Goal: Check status: Check status

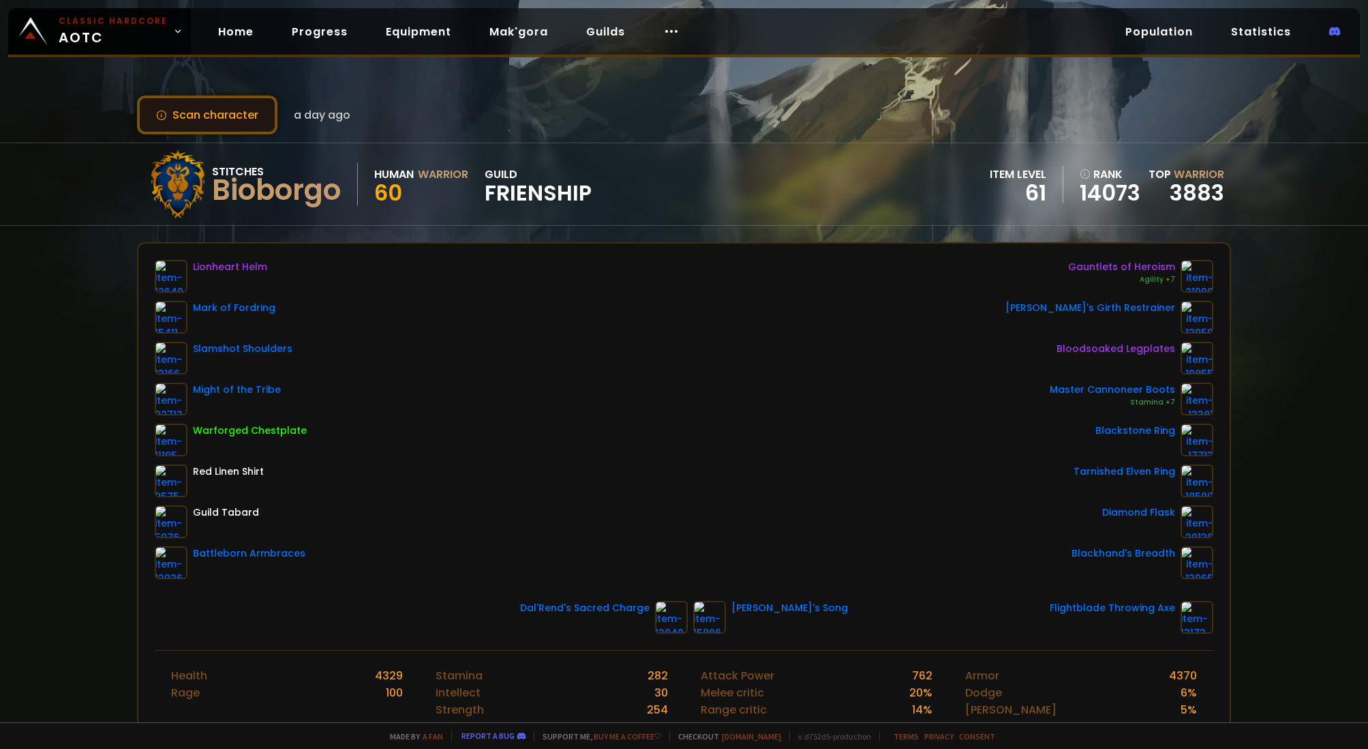
click at [196, 108] on button "Scan character" at bounding box center [207, 114] width 140 height 39
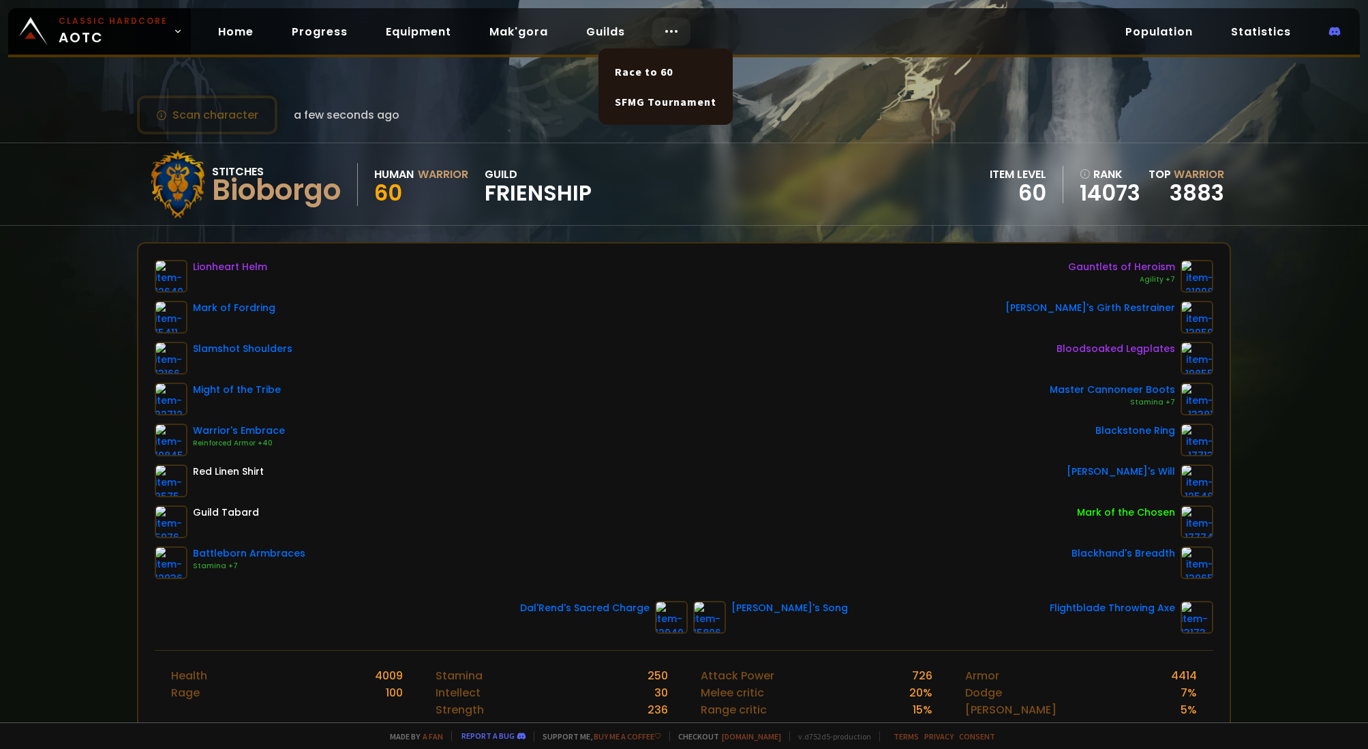
click at [666, 33] on icon at bounding box center [671, 31] width 16 height 16
click at [249, 114] on button "Scan character" at bounding box center [207, 114] width 140 height 39
click at [187, 114] on button "Scan character" at bounding box center [207, 114] width 140 height 39
click at [226, 36] on link "Home" at bounding box center [235, 32] width 57 height 28
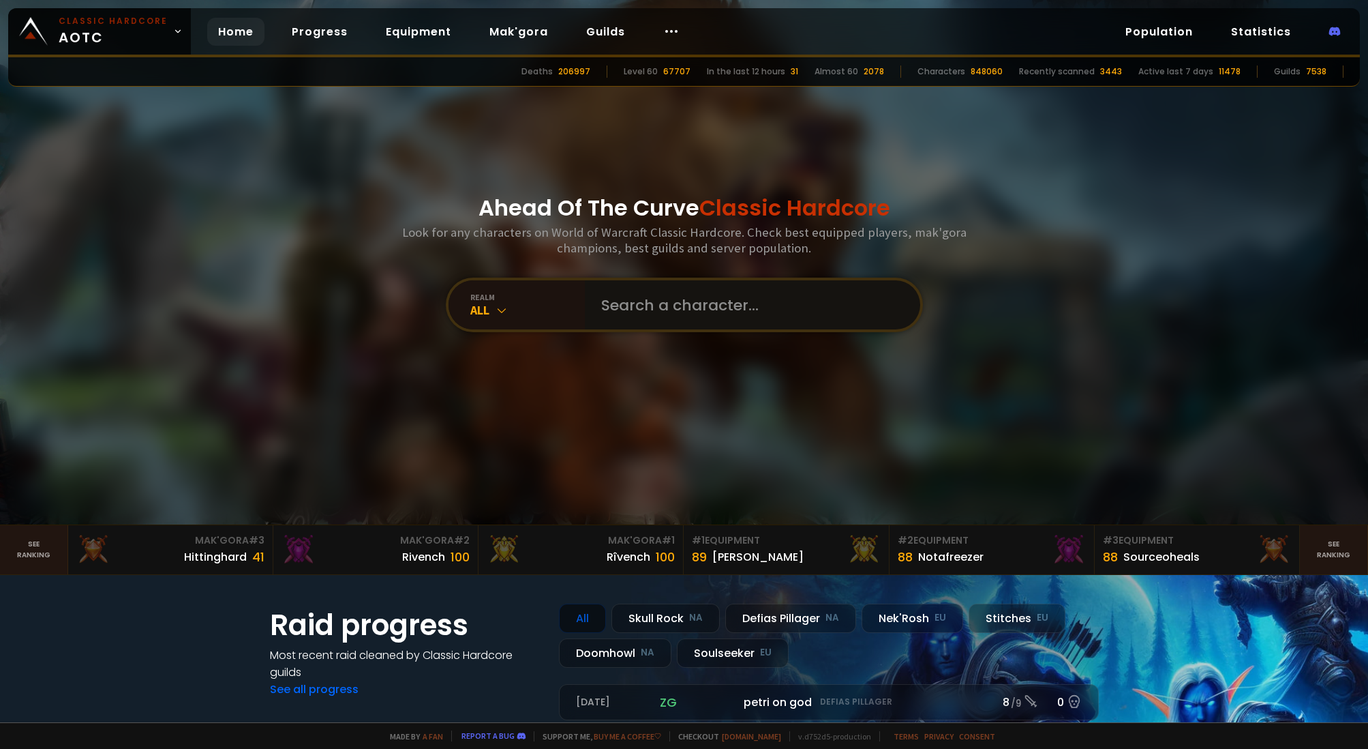
click at [723, 297] on input "text" at bounding box center [748, 304] width 311 height 49
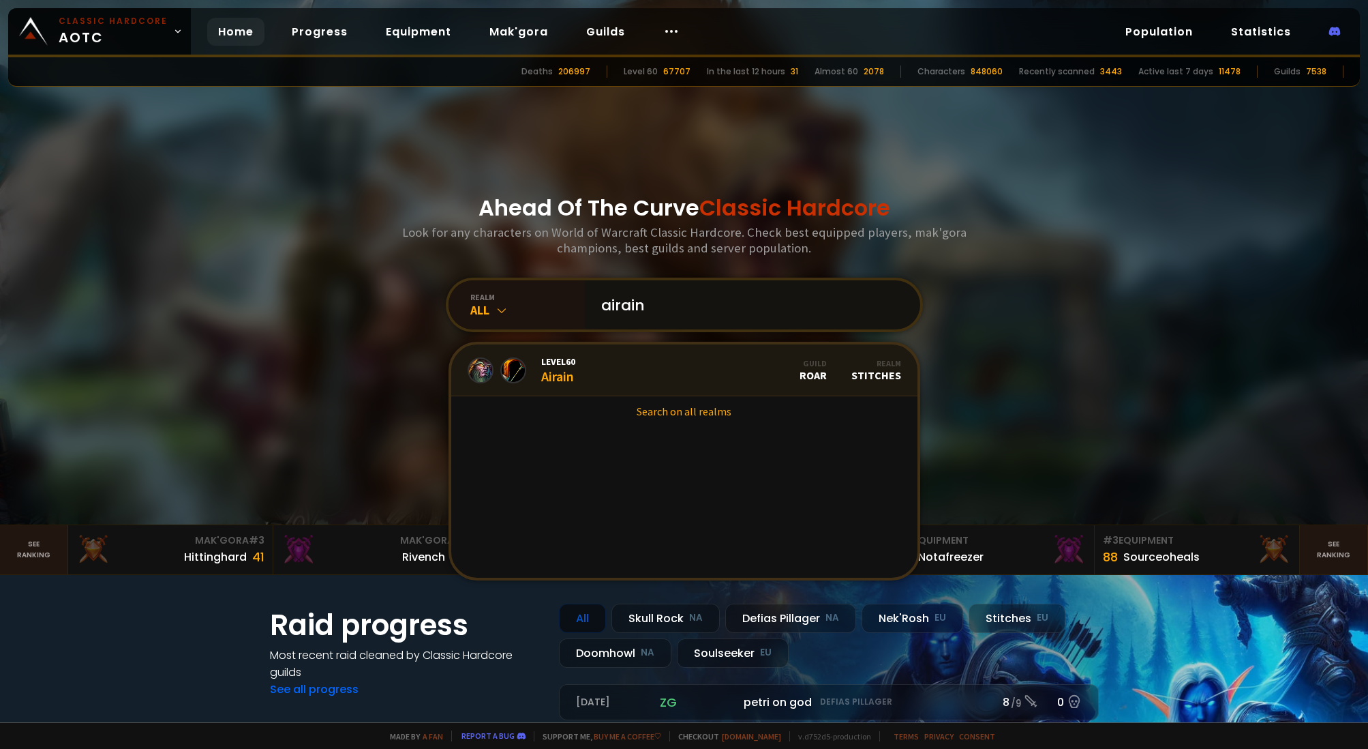
type input "airain"
click at [709, 357] on link "Level 60 Airain Guild ROAR Realm Stitches" at bounding box center [684, 370] width 466 height 52
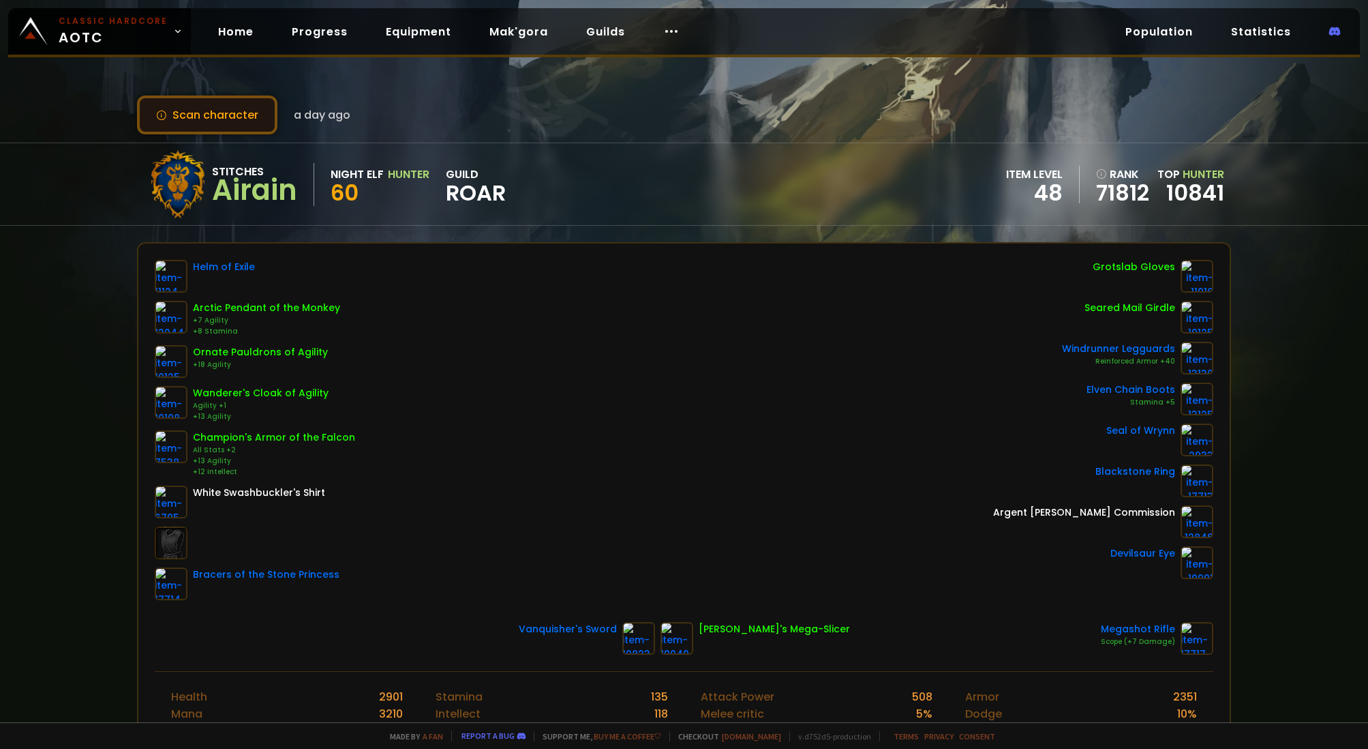
click at [230, 107] on button "Scan character" at bounding box center [207, 114] width 140 height 39
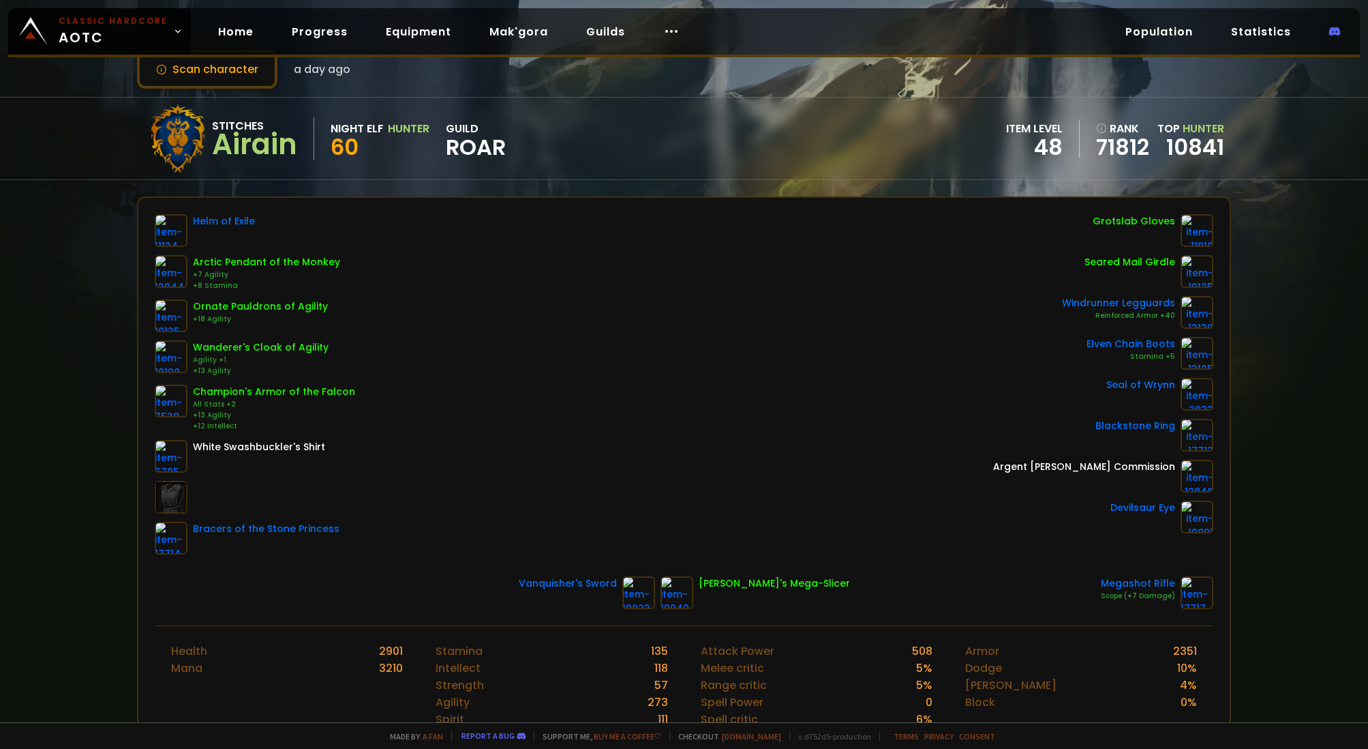
scroll to position [48, 0]
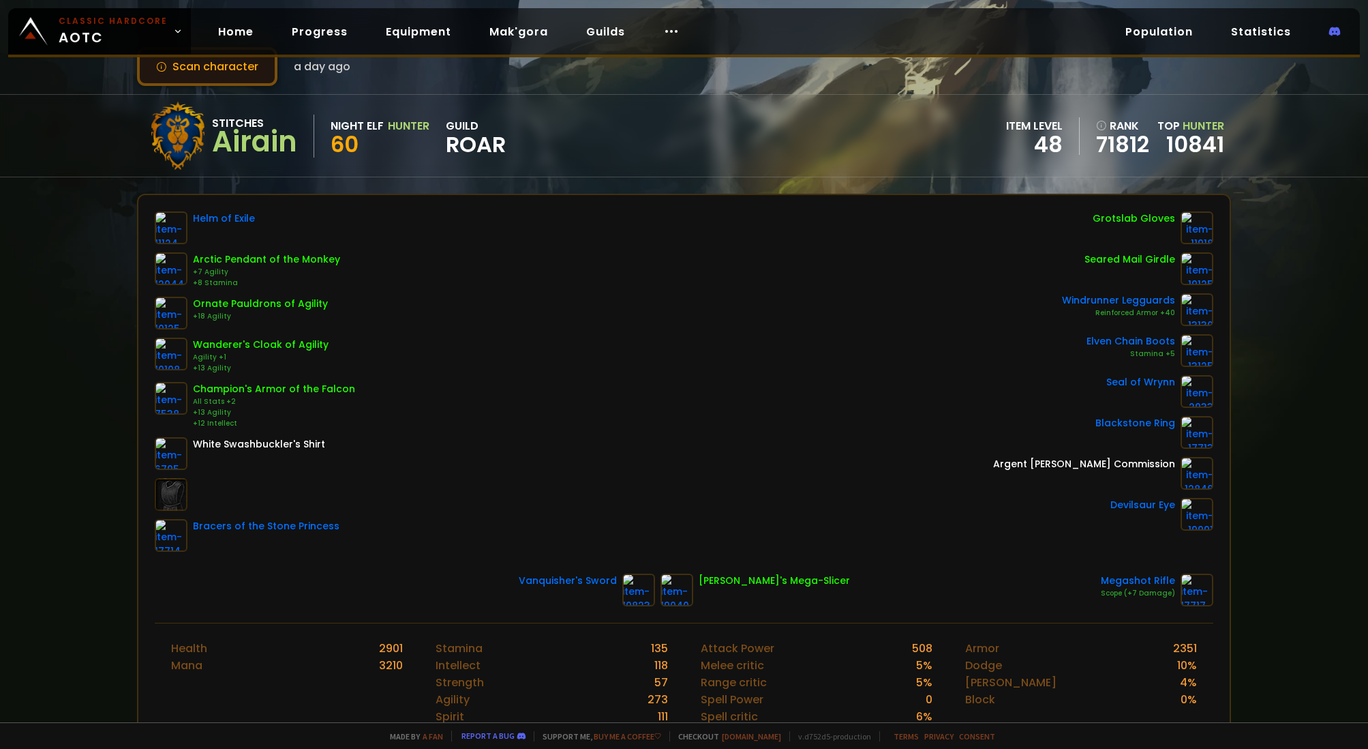
click at [224, 74] on button "Scan character" at bounding box center [207, 66] width 140 height 39
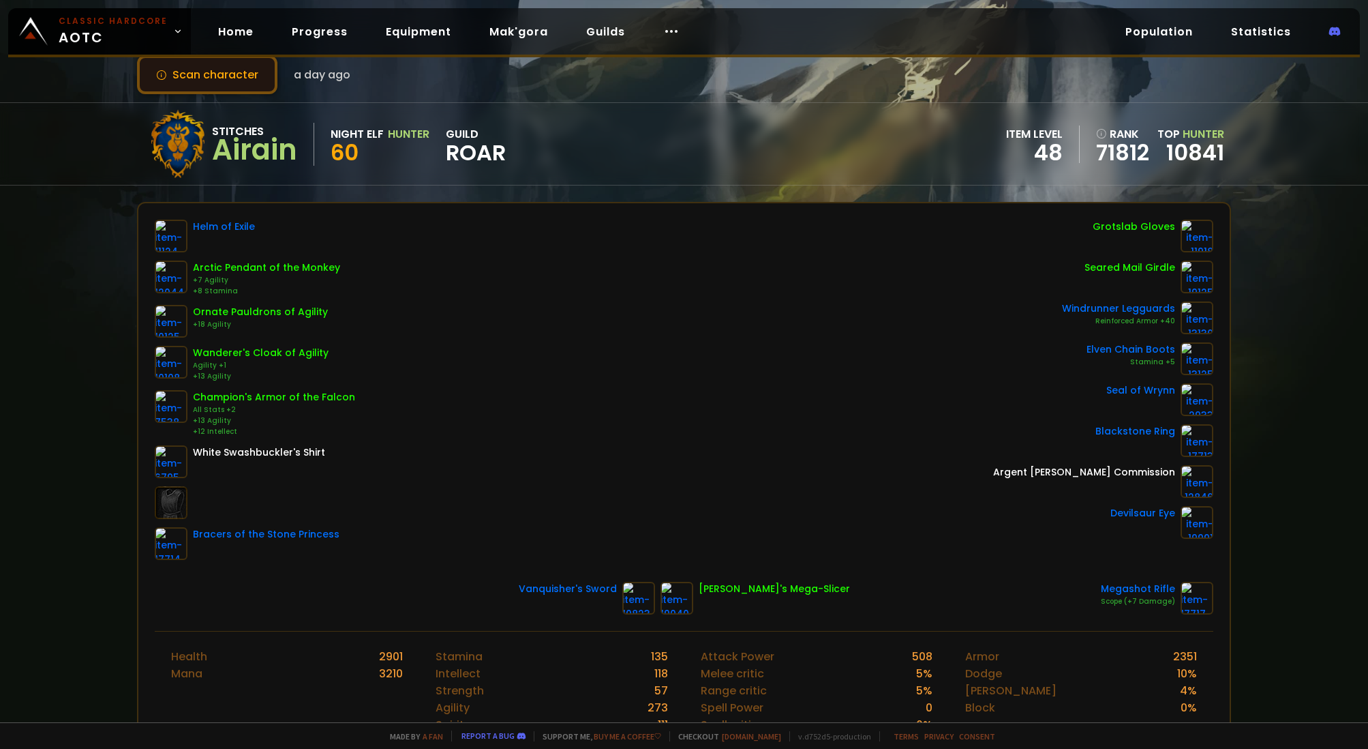
click at [224, 74] on button "Scan character" at bounding box center [207, 74] width 140 height 39
click at [251, 78] on button "Scan character" at bounding box center [207, 74] width 140 height 39
click at [241, 25] on link "Home" at bounding box center [235, 32] width 57 height 28
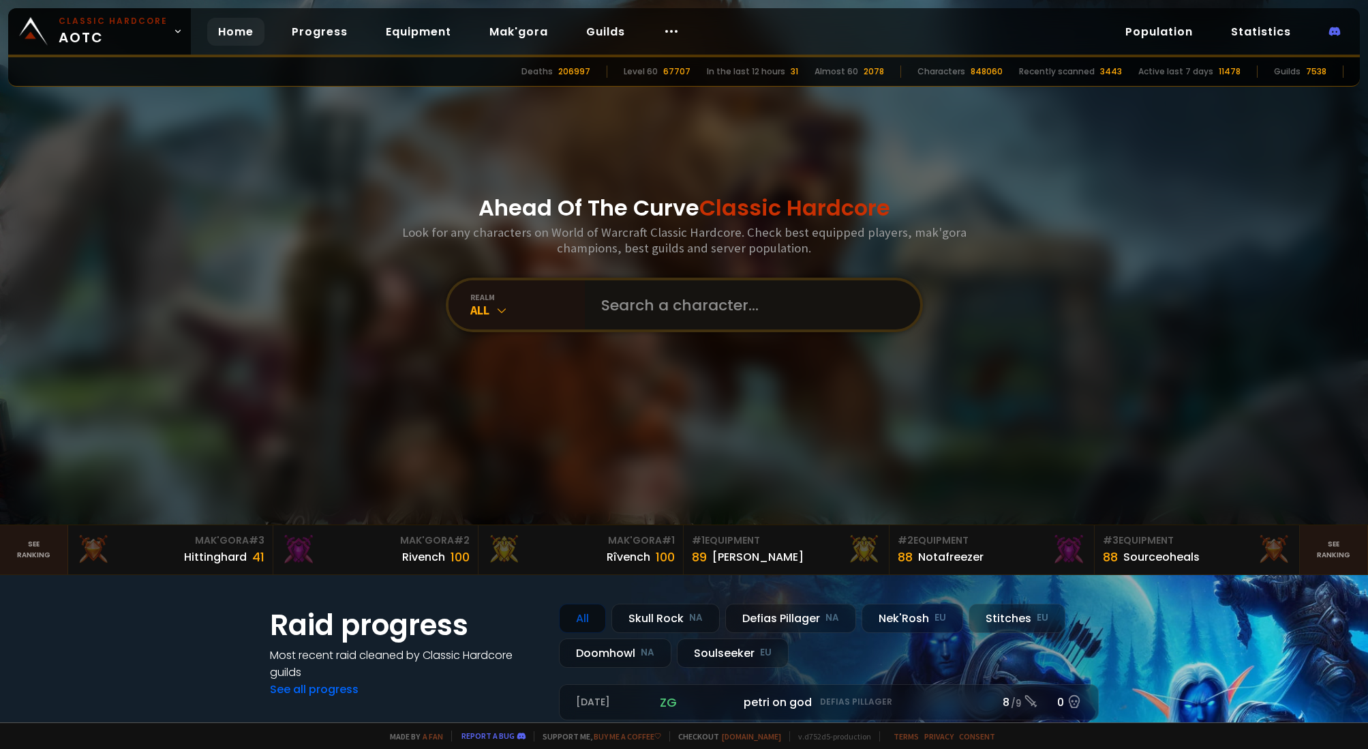
click at [612, 288] on input "text" at bounding box center [748, 304] width 311 height 49
type input "airain"
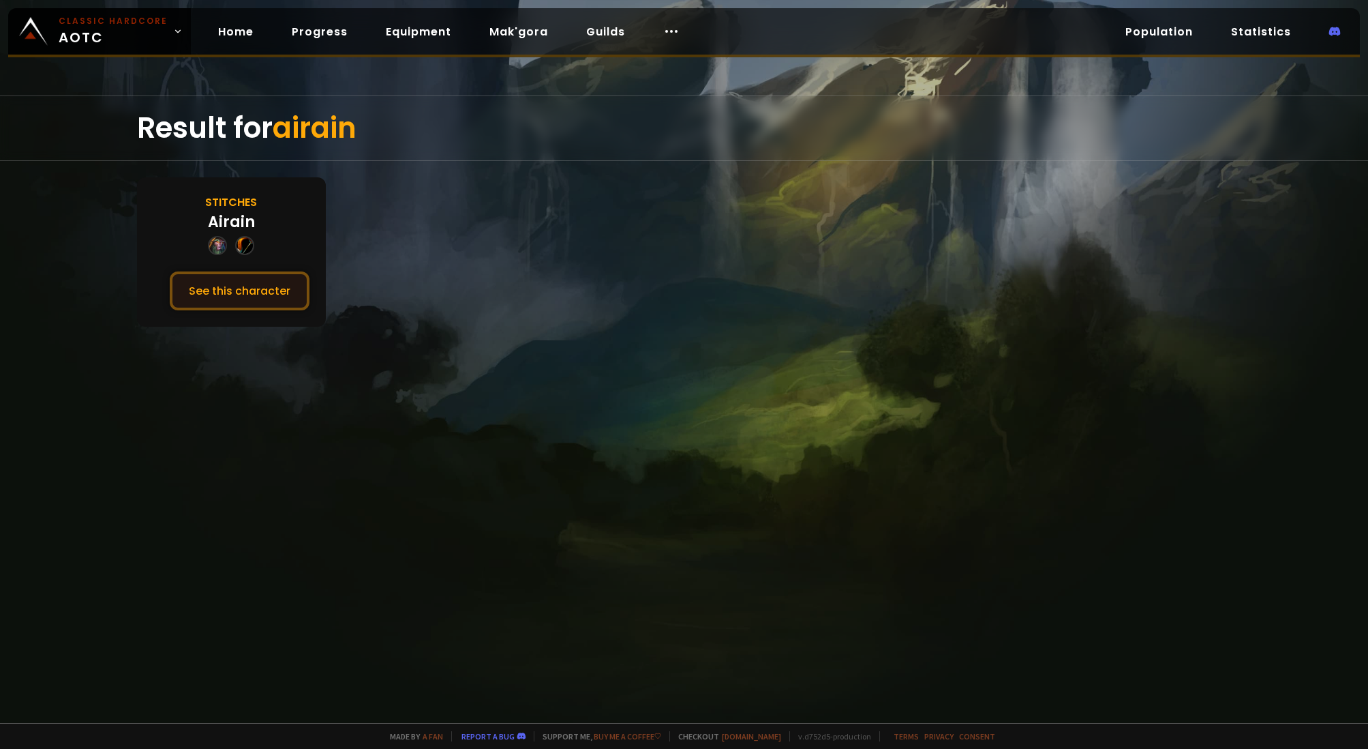
click at [228, 293] on button "See this character" at bounding box center [240, 290] width 140 height 39
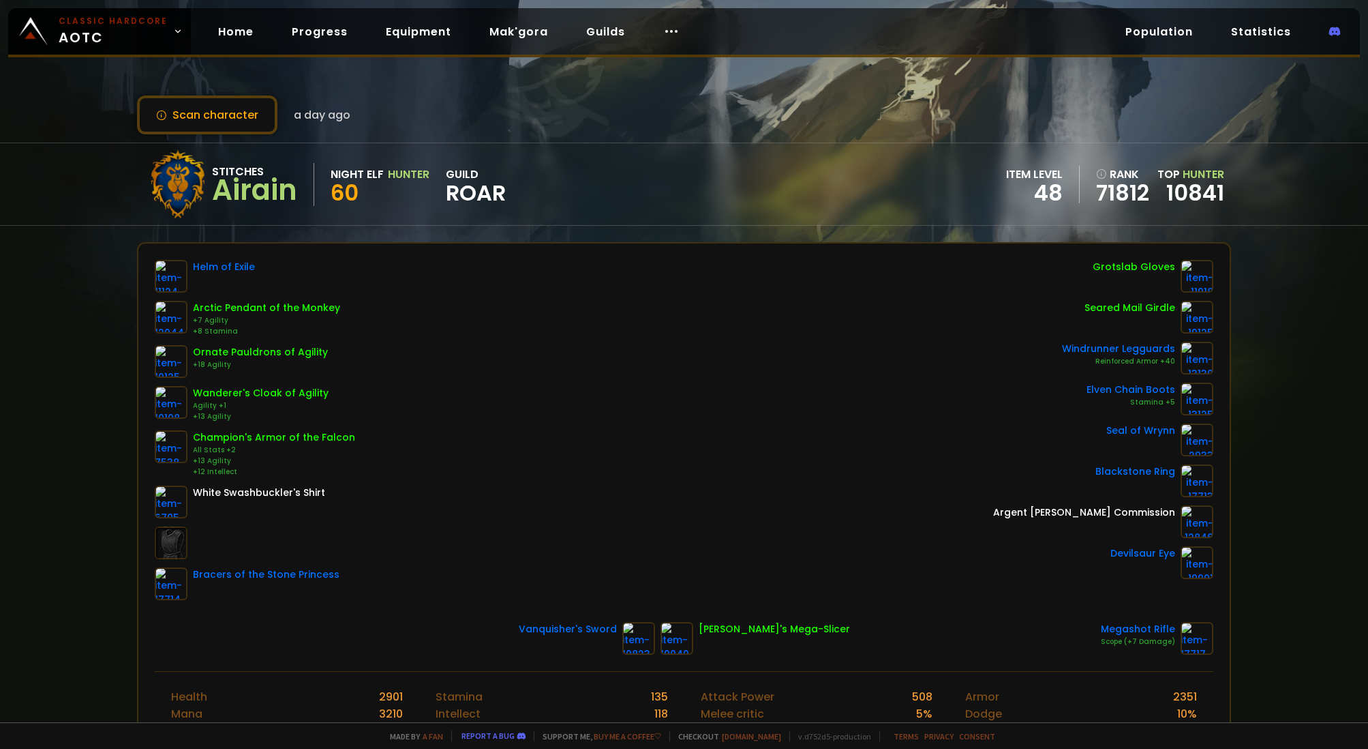
scroll to position [21, 0]
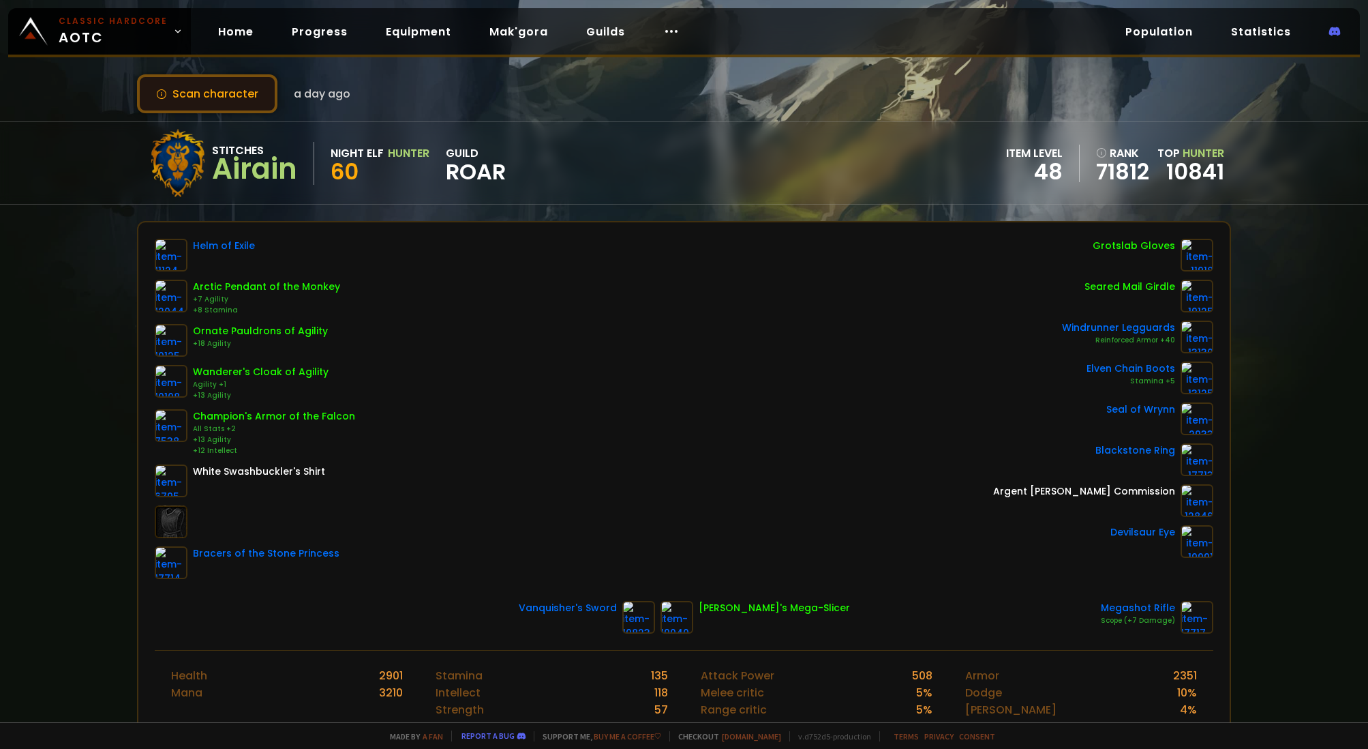
click at [261, 110] on button "Scan character" at bounding box center [207, 93] width 140 height 39
click at [260, 110] on button "Scan character" at bounding box center [207, 93] width 140 height 39
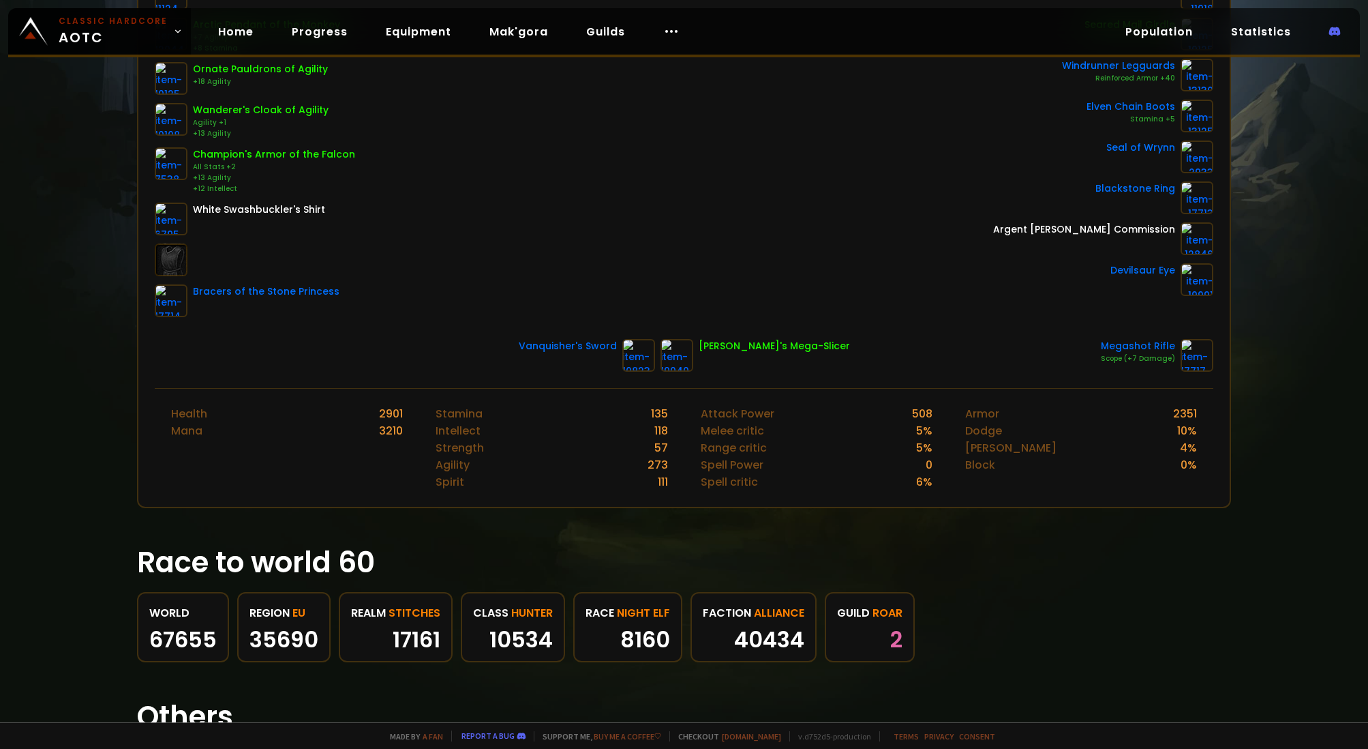
scroll to position [0, 0]
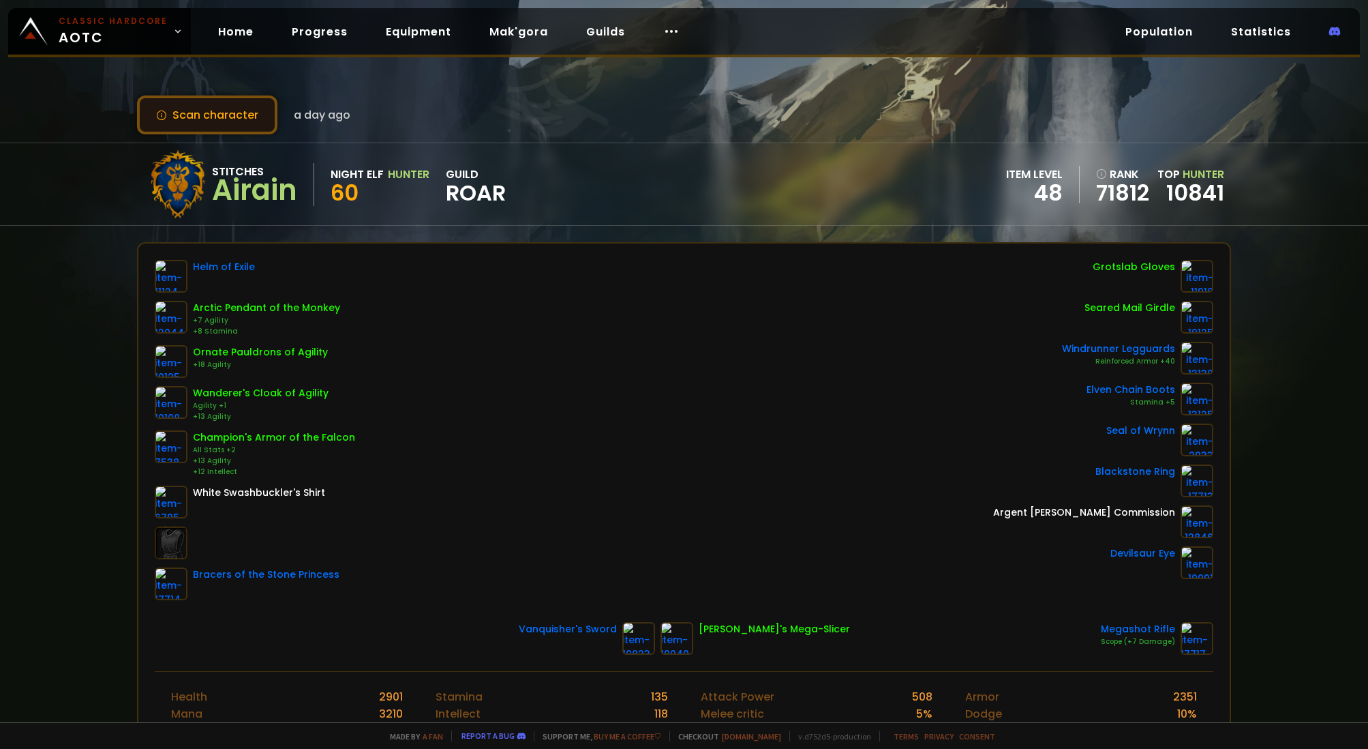
click at [226, 110] on button "Scan character" at bounding box center [207, 114] width 140 height 39
